Goal: Find specific page/section: Find specific page/section

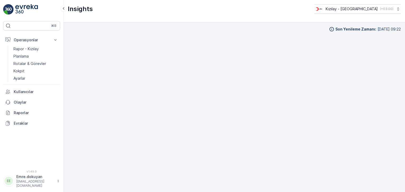
scroll to position [4, 0]
click at [33, 64] on p "Rotalar & Görevler" at bounding box center [29, 63] width 33 height 5
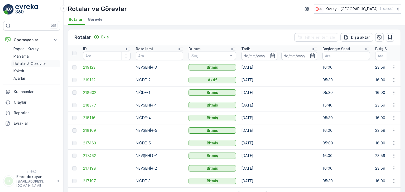
click at [25, 65] on p "Rotalar & Görevler" at bounding box center [29, 63] width 33 height 5
click at [16, 72] on p "Kokpit" at bounding box center [18, 71] width 11 height 5
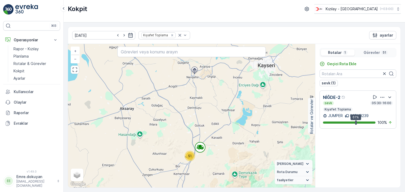
click at [143, 13] on div "Kokpit Kızılay - [GEOGRAPHIC_DATA] ( +03:00 )" at bounding box center [234, 8] width 333 height 9
click at [200, 9] on div "Kokpit Kızılay - [GEOGRAPHIC_DATA] ( +03:00 )" at bounding box center [234, 8] width 333 height 9
